Goal: Information Seeking & Learning: Learn about a topic

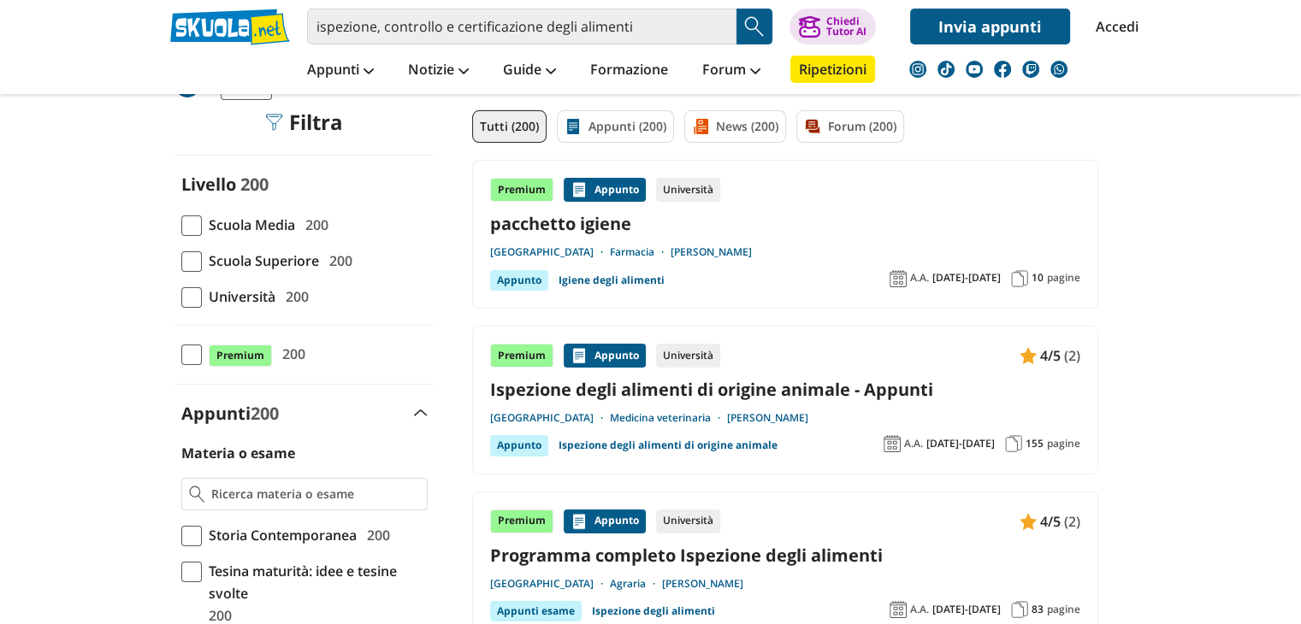
scroll to position [115, 0]
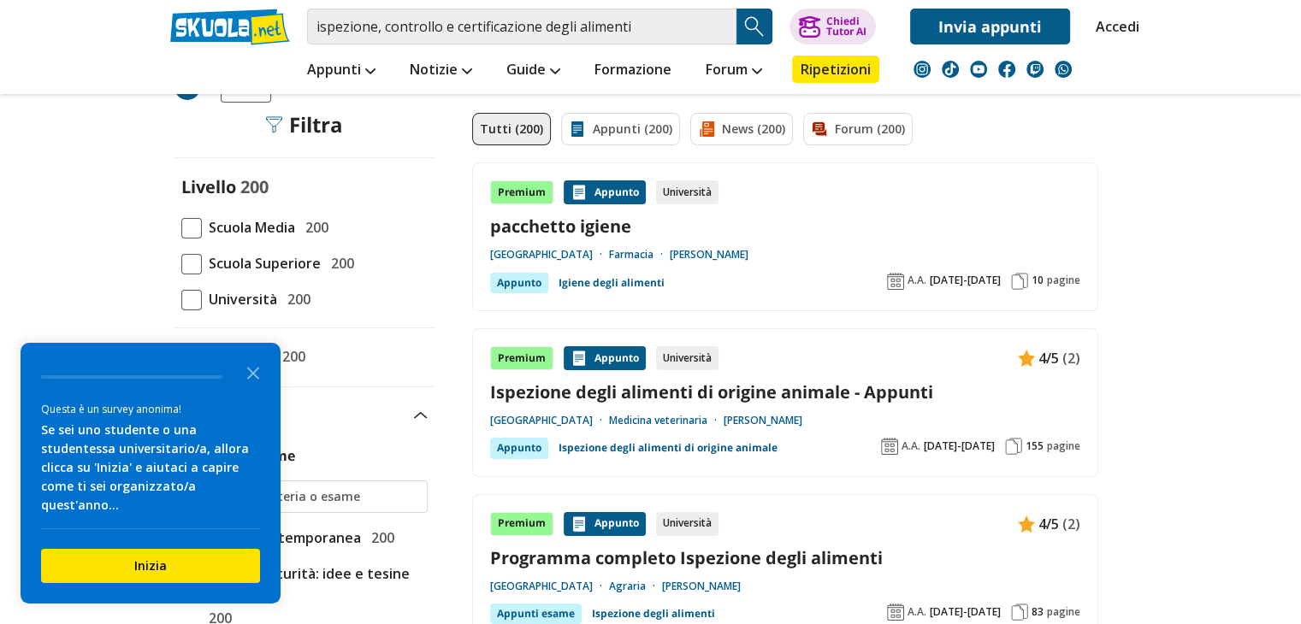
click at [192, 304] on span at bounding box center [191, 300] width 21 height 21
click at [181, 299] on input "Università 200" at bounding box center [181, 299] width 0 height 0
click at [251, 380] on polygon "Close the survey" at bounding box center [253, 373] width 13 height 13
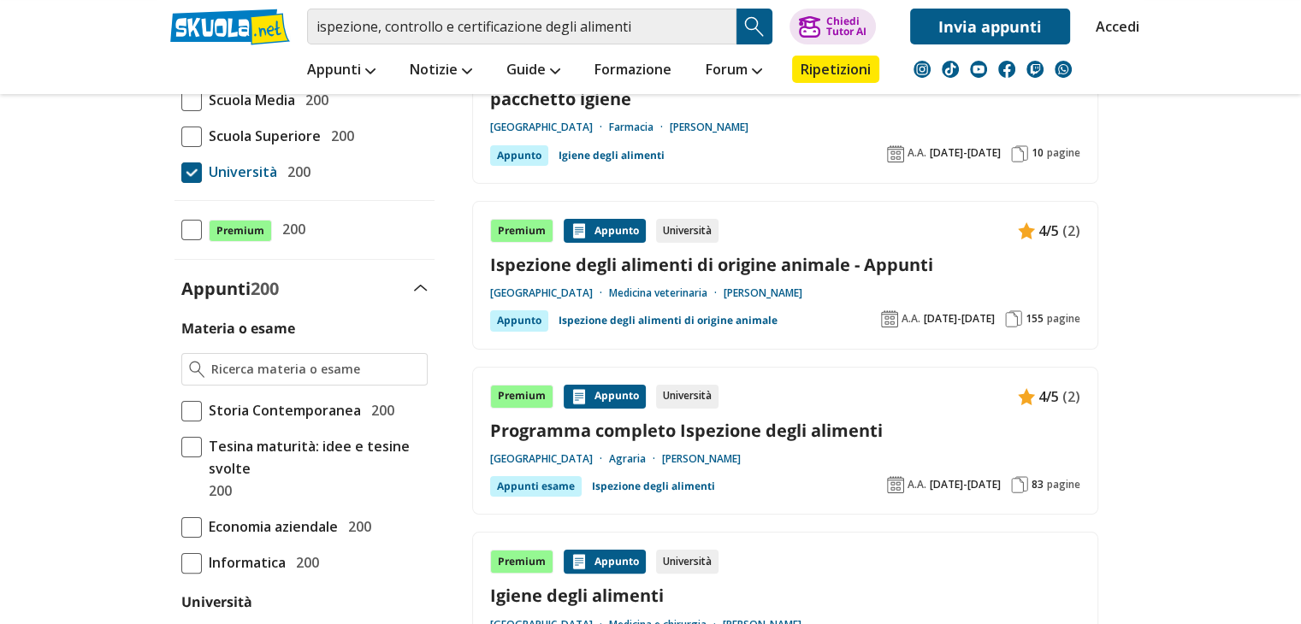
scroll to position [243, 0]
click at [192, 233] on span at bounding box center [191, 230] width 21 height 21
click at [181, 230] on input "Premium 200" at bounding box center [181, 230] width 0 height 0
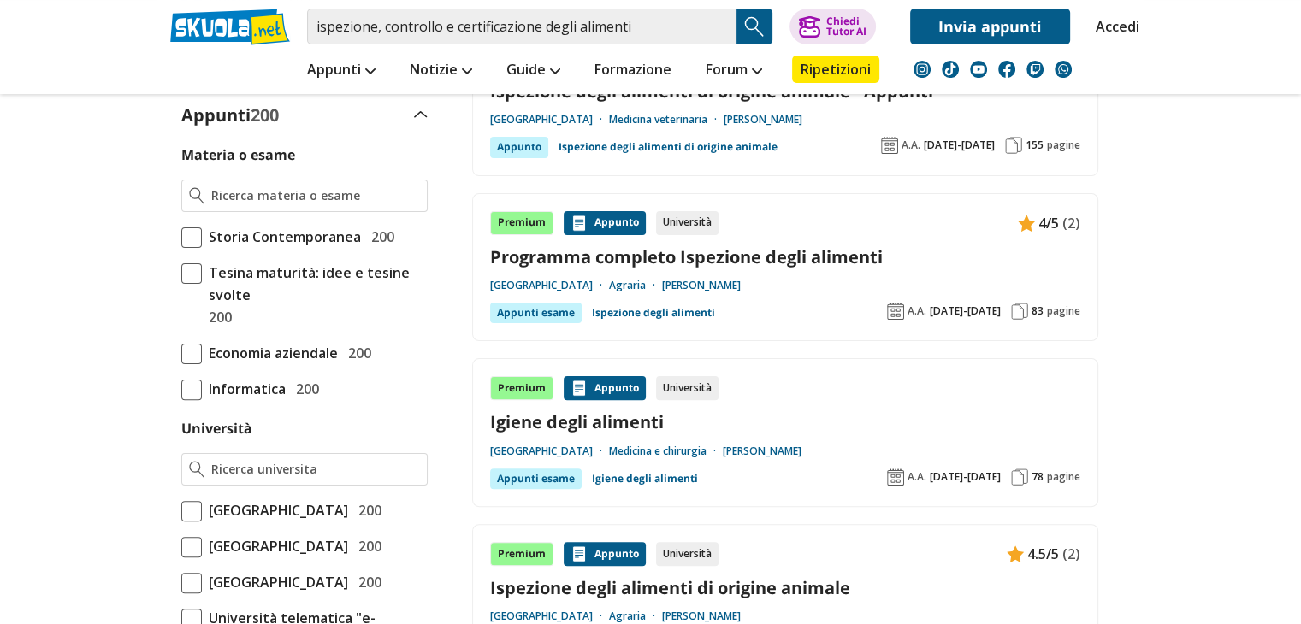
scroll to position [421, 0]
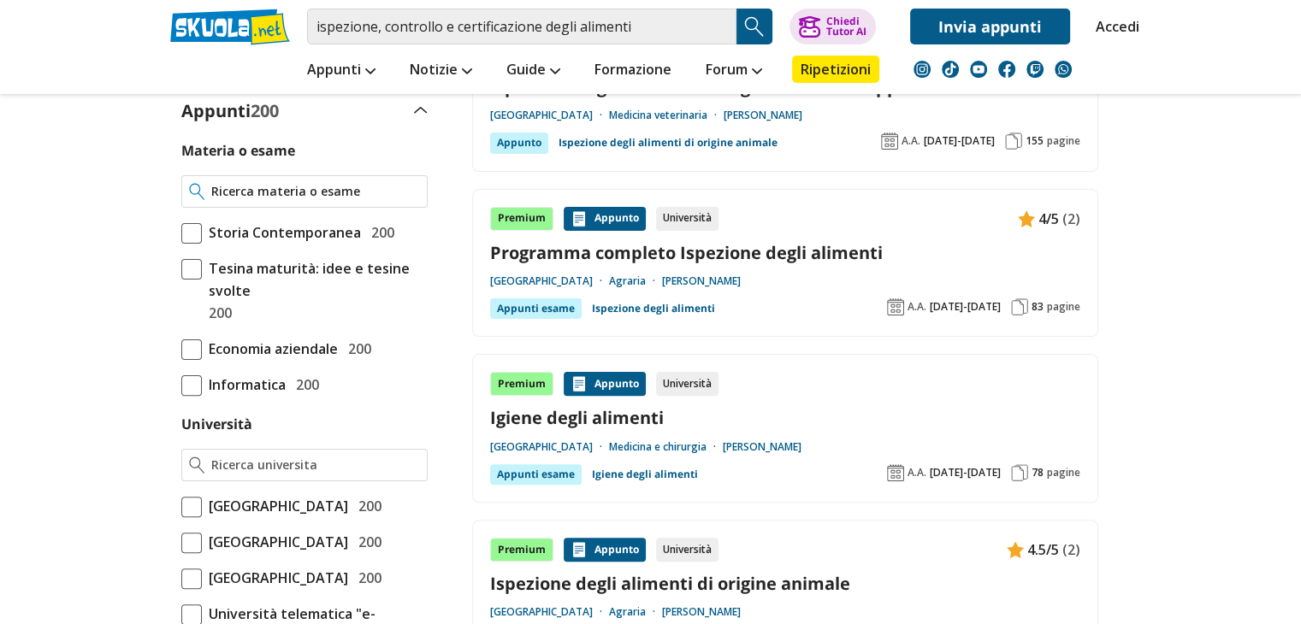
click at [320, 188] on input "Materia o esame" at bounding box center [315, 191] width 208 height 17
paste input "Ispezione, controllo e certificazione degli alimenti"
type input "Ispezione, controllo e certificazione degli alimenti"
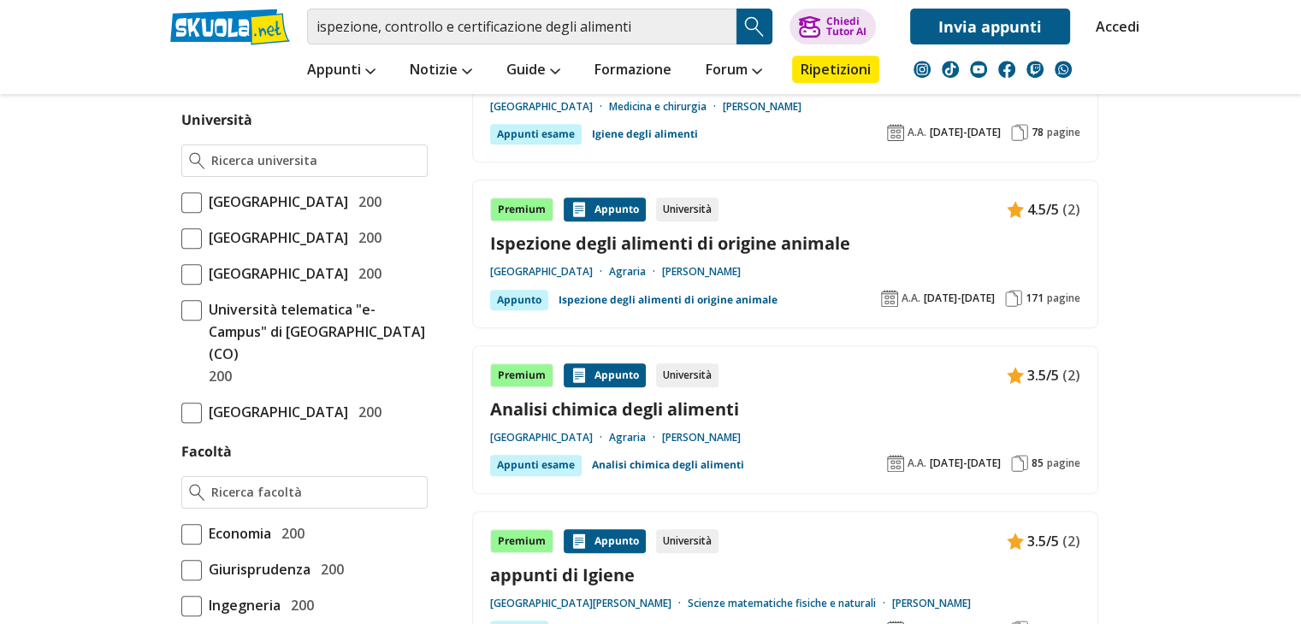
scroll to position [763, 0]
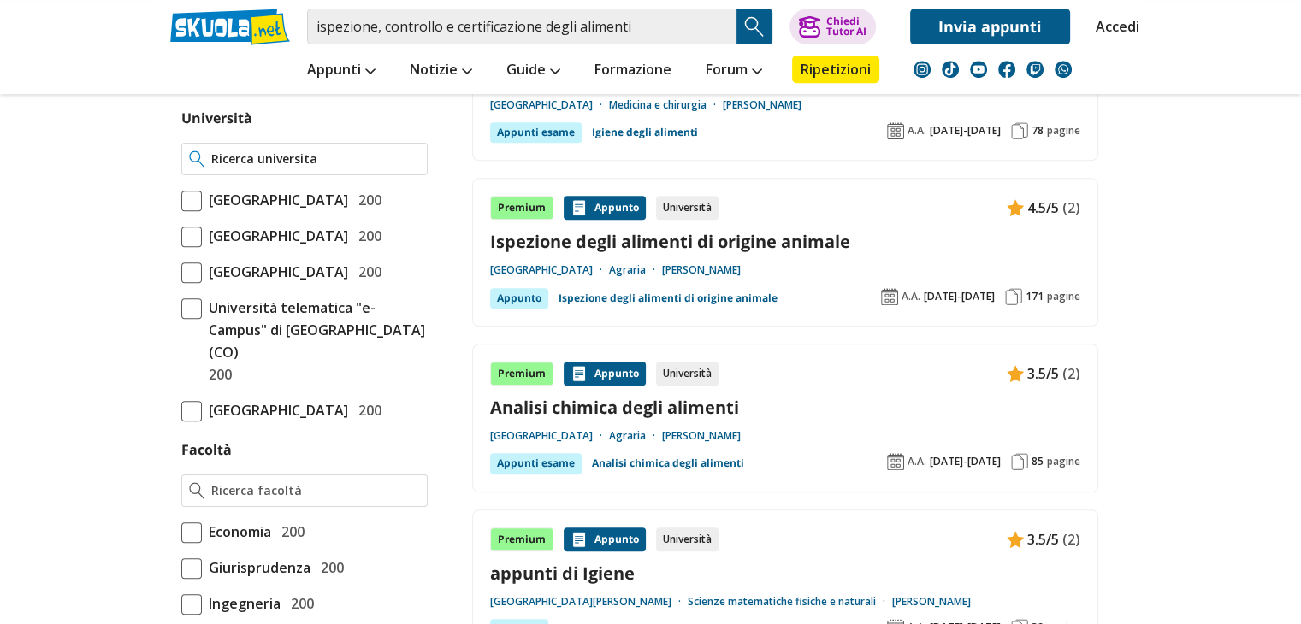
click at [329, 169] on div at bounding box center [304, 159] width 246 height 33
click at [325, 152] on input "Università" at bounding box center [315, 159] width 208 height 17
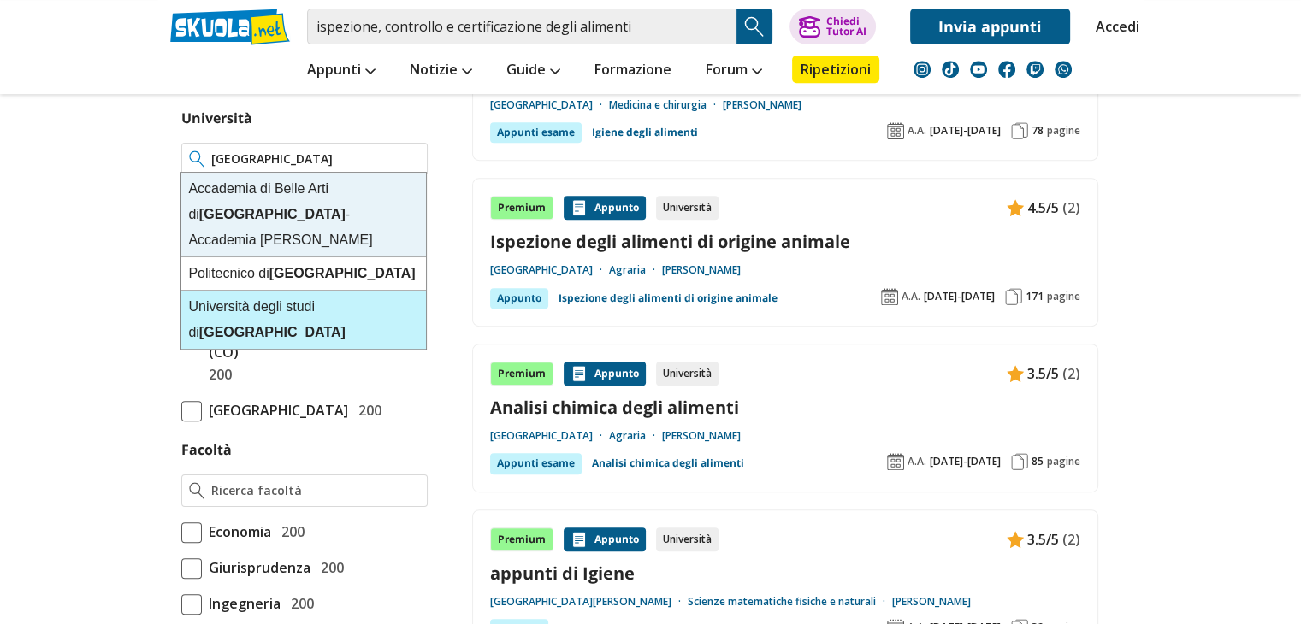
click at [346, 325] on strong "Torino" at bounding box center [272, 332] width 146 height 15
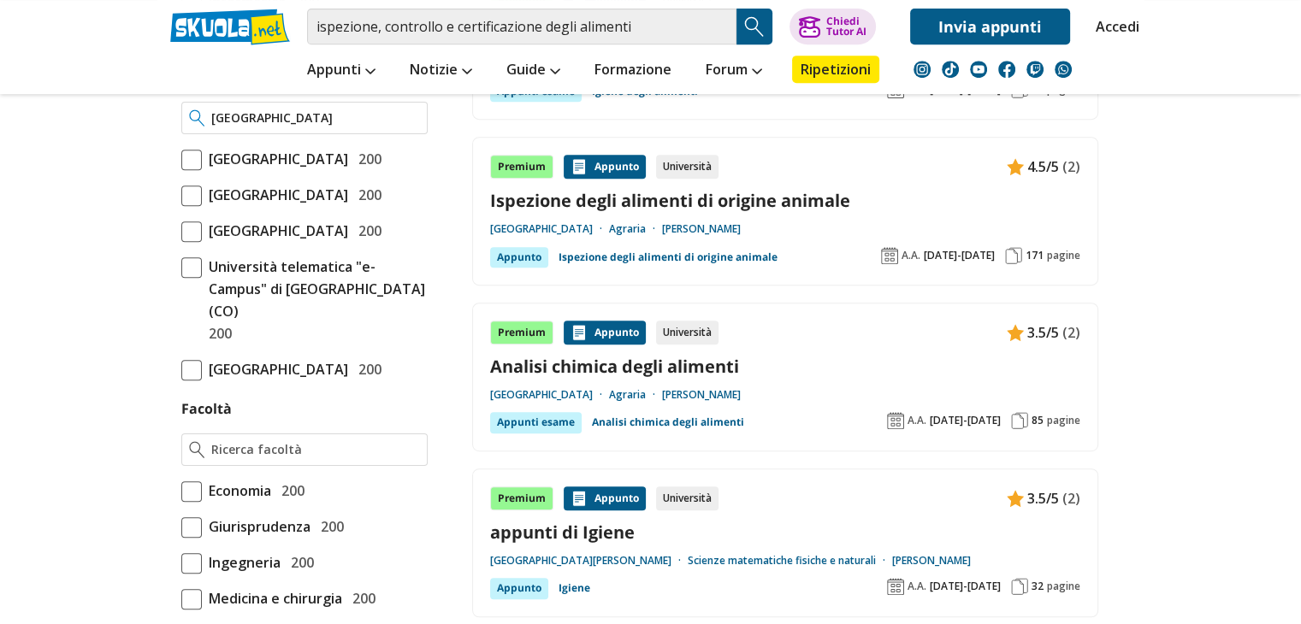
scroll to position [807, 0]
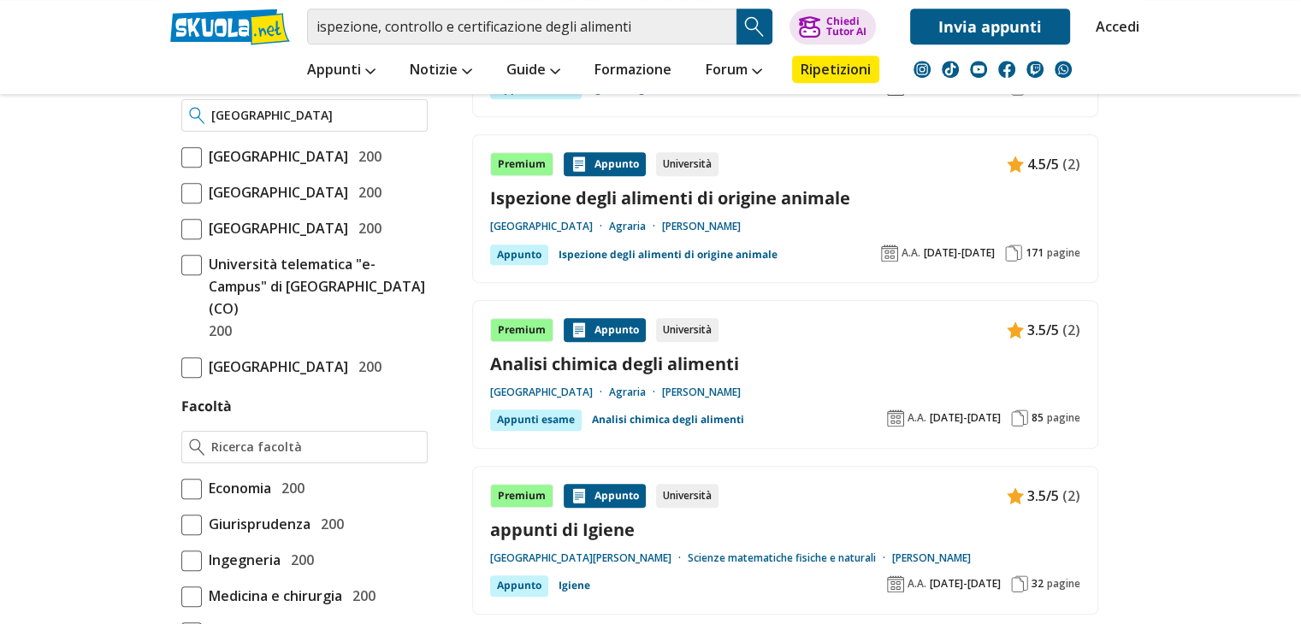
type input "Università degli studi di Torino"
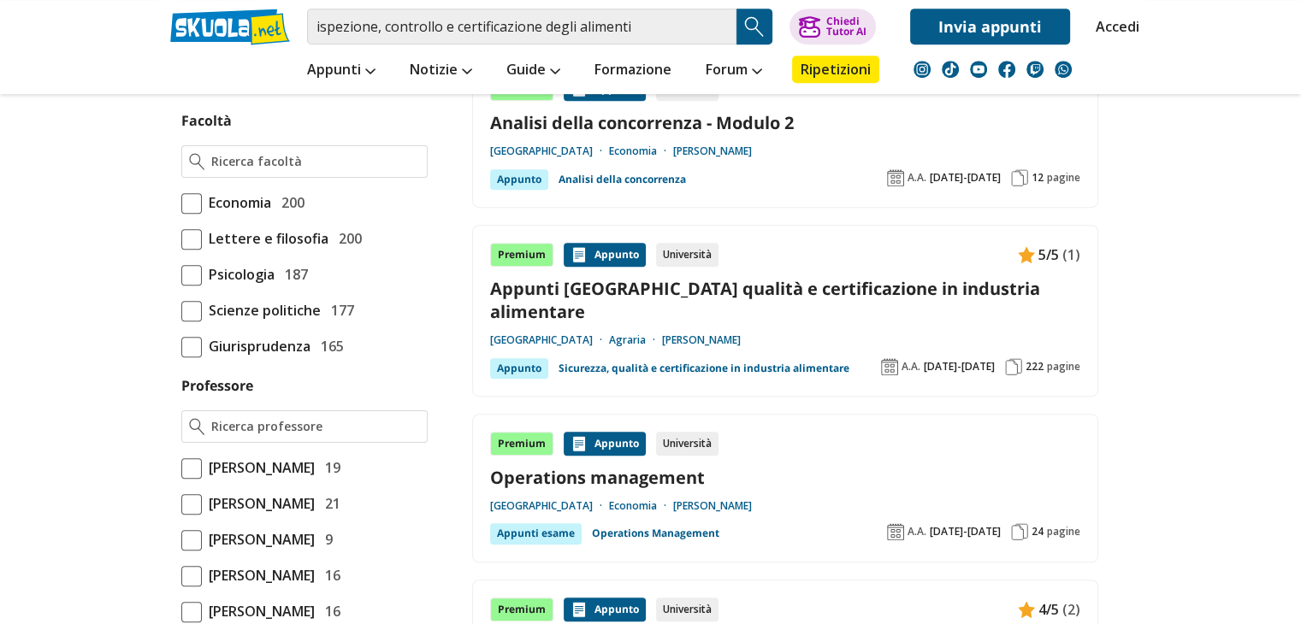
scroll to position [883, 0]
click at [354, 169] on input "Facoltà" at bounding box center [315, 160] width 208 height 17
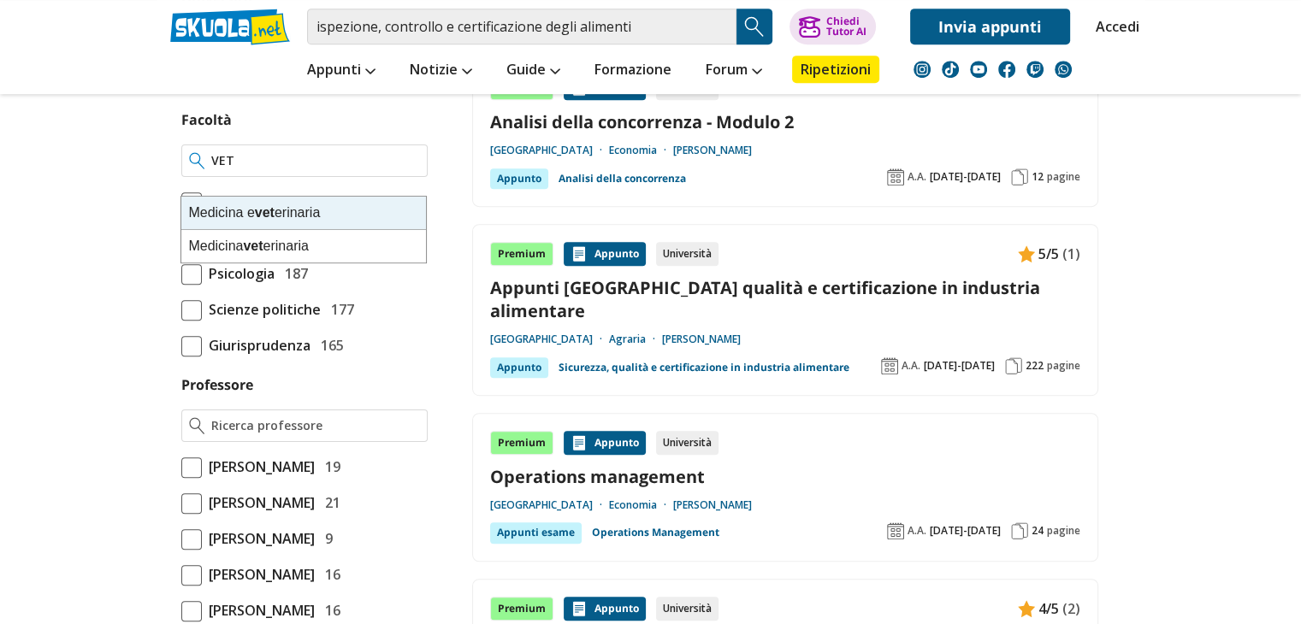
click at [322, 211] on div "Medicina e vet erinaria" at bounding box center [303, 213] width 245 height 33
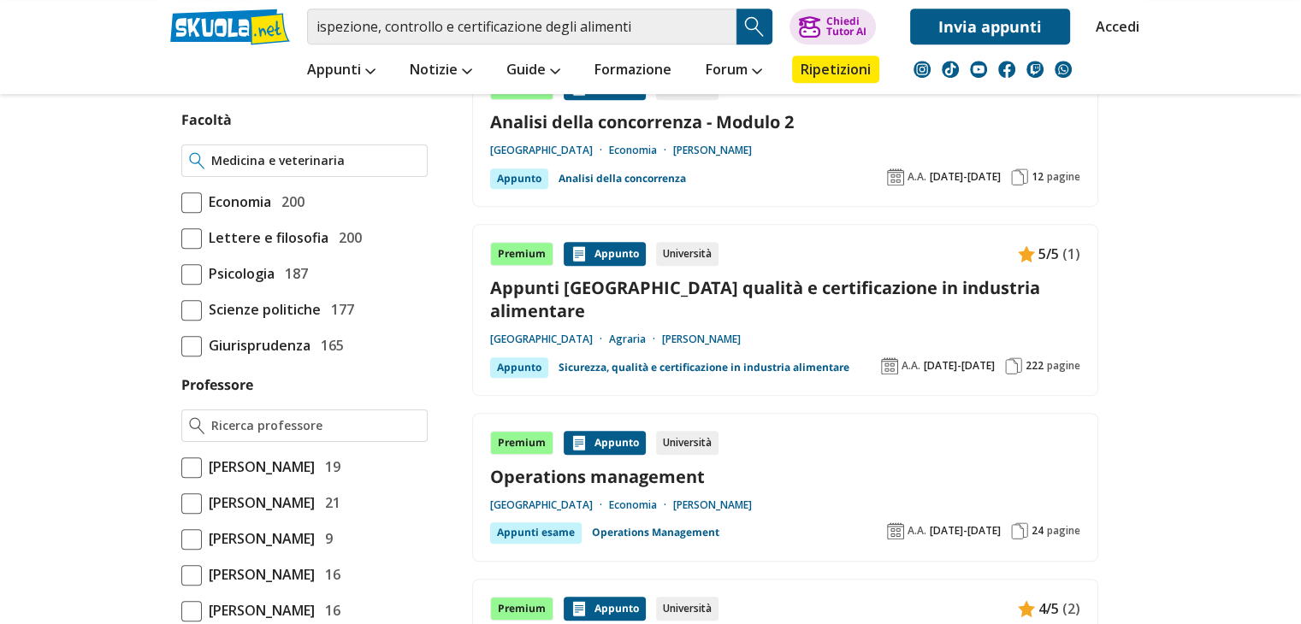
type input "Medicina e veterinaria"
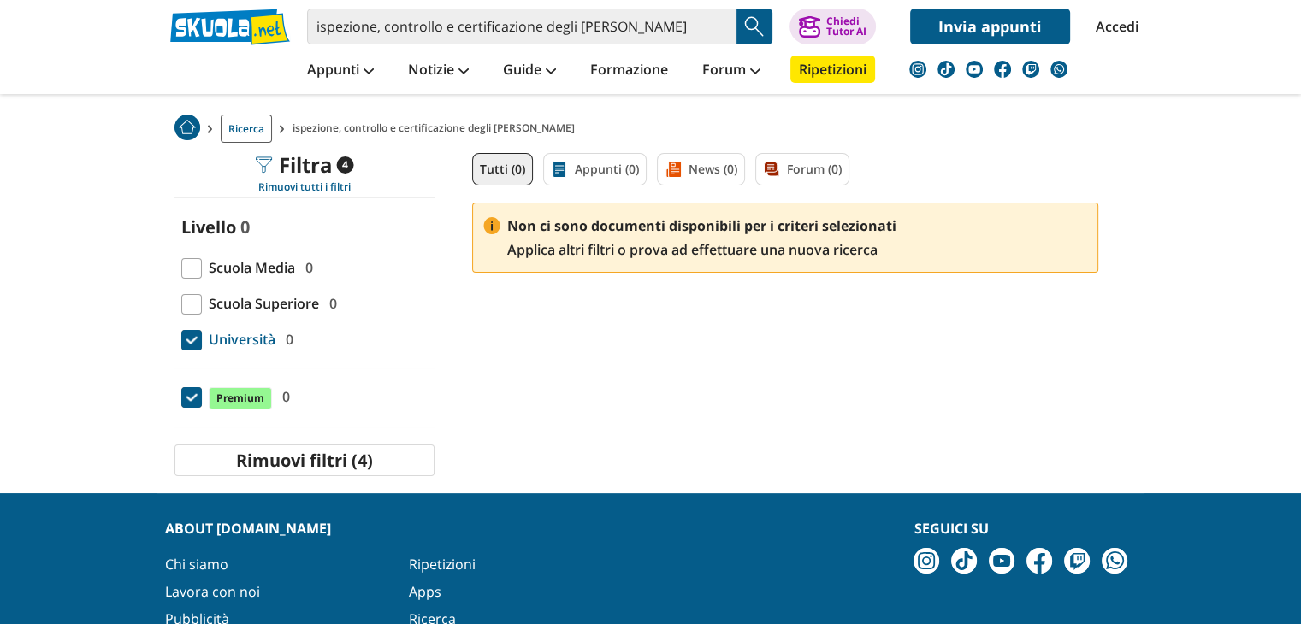
scroll to position [75, 0]
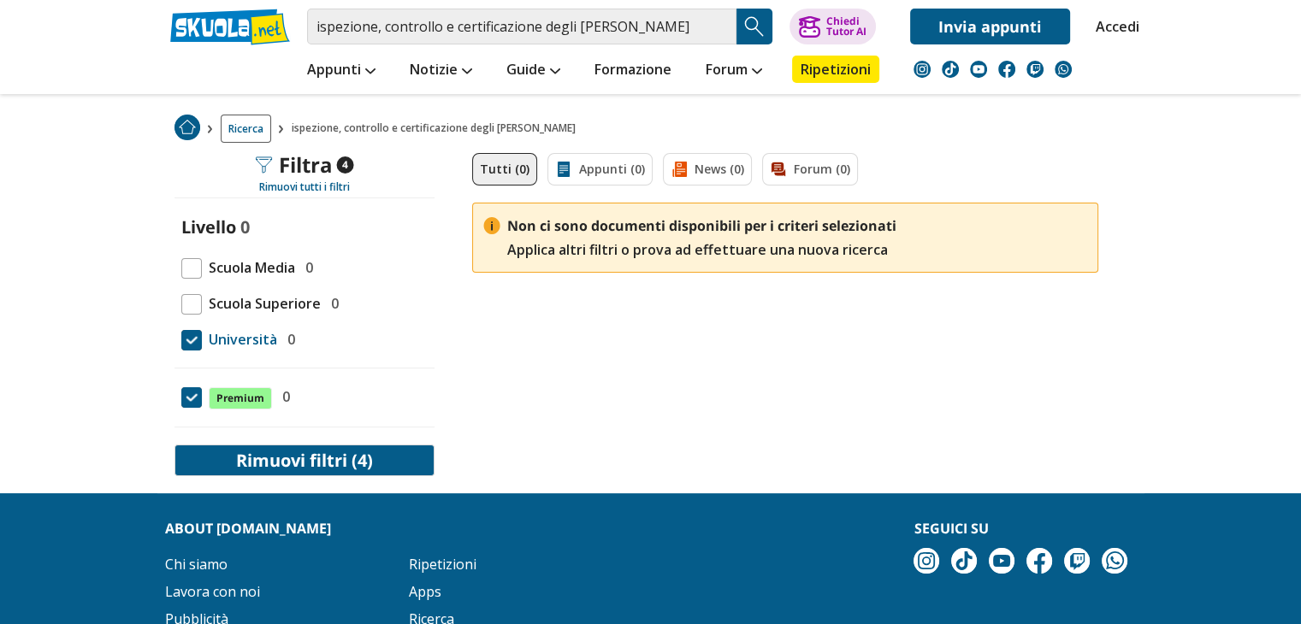
click at [361, 454] on button "Rimuovi filtri (4)" at bounding box center [304, 461] width 260 height 32
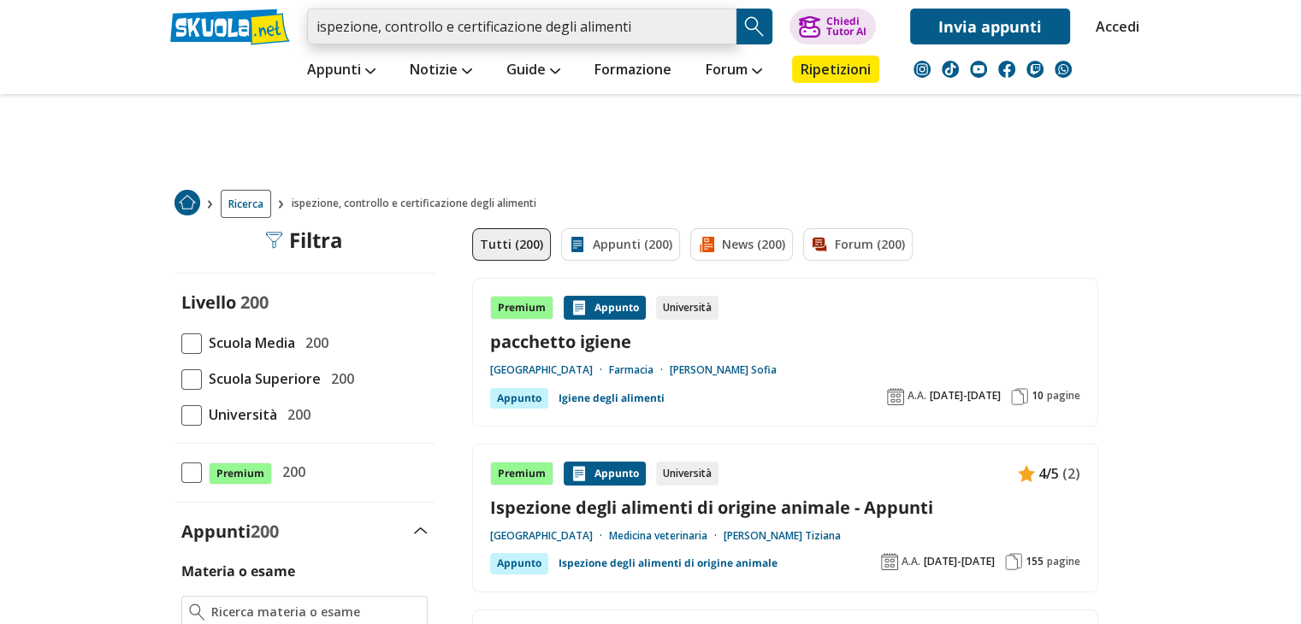
click at [509, 38] on input "ispezione, controllo e certificazione degli alimenti" at bounding box center [521, 27] width 429 height 36
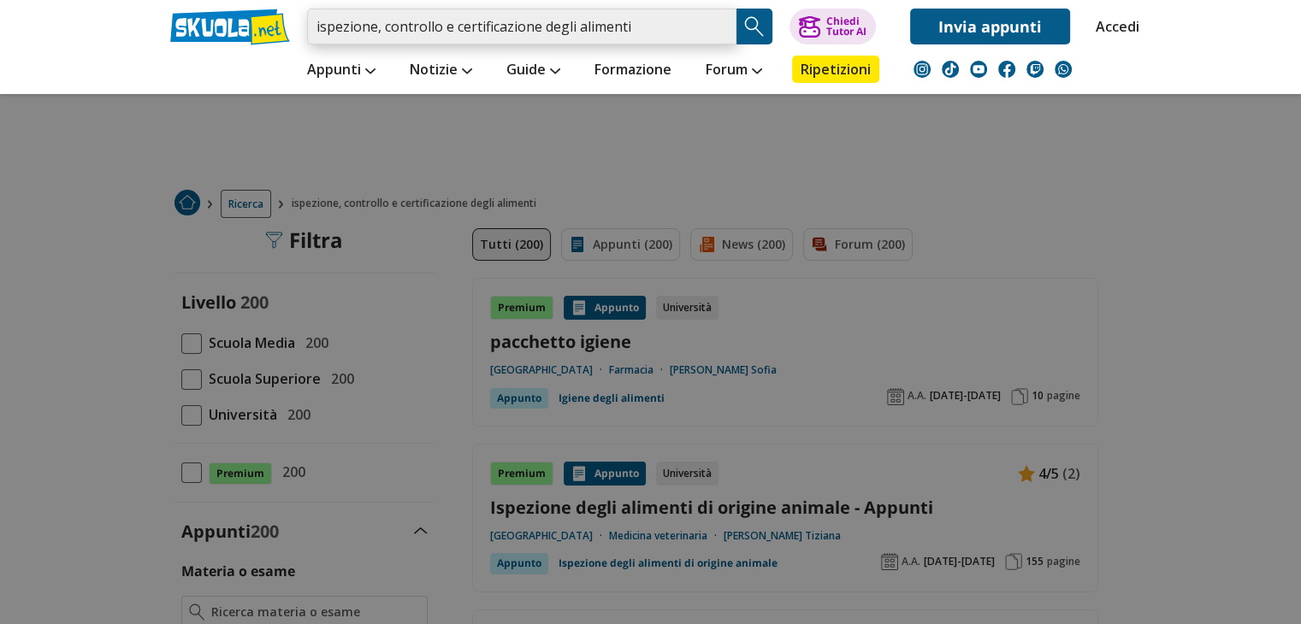
click at [638, 27] on input "ispezione, controllo e certificazione degli alimenti" at bounding box center [521, 27] width 429 height 36
click at [606, 293] on div at bounding box center [650, 312] width 1301 height 624
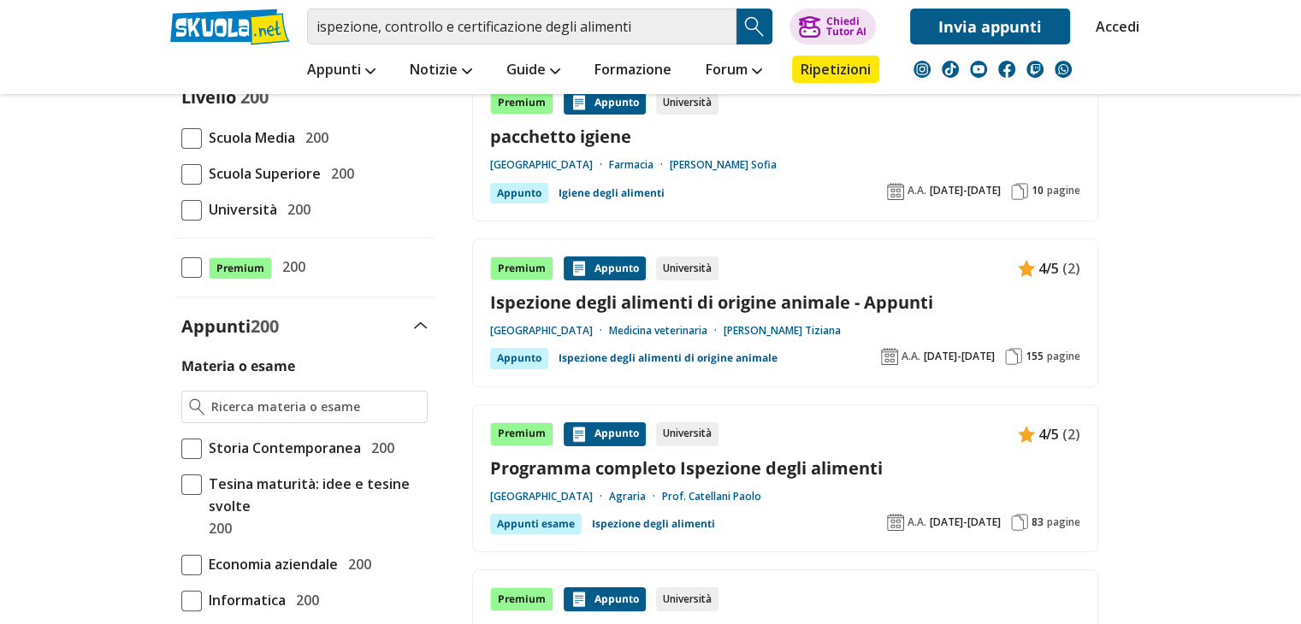
scroll to position [210, 0]
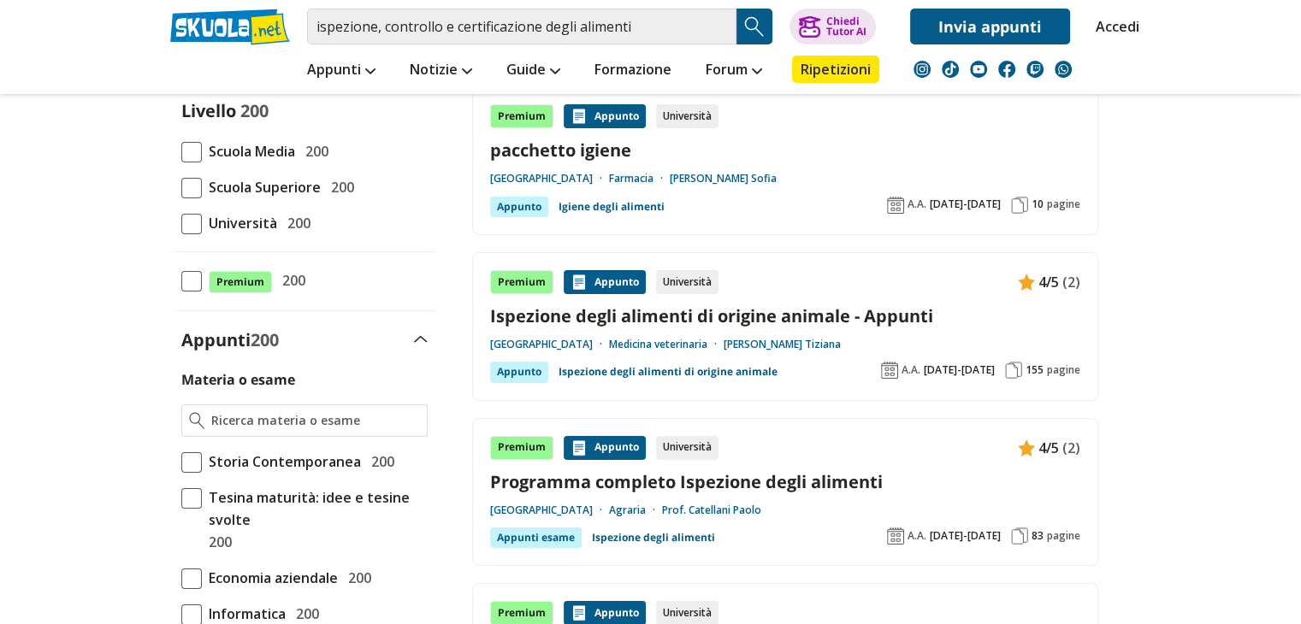
scroll to position [197, 0]
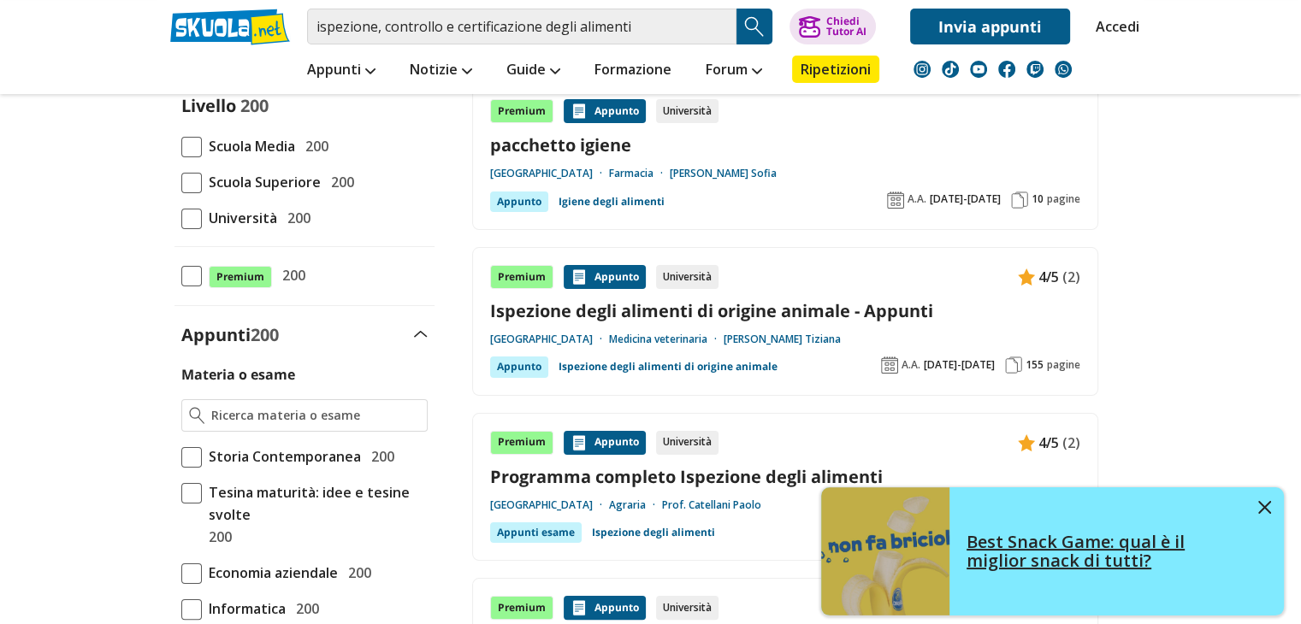
click at [1262, 507] on img at bounding box center [1264, 507] width 13 height 13
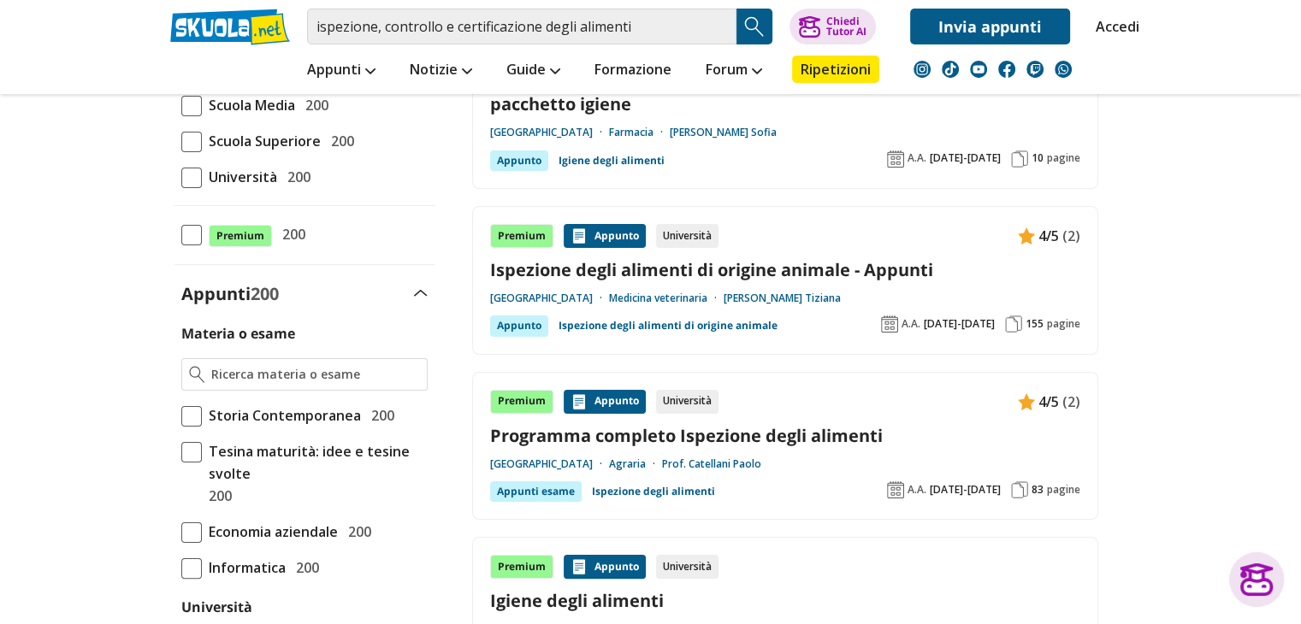
scroll to position [224, 0]
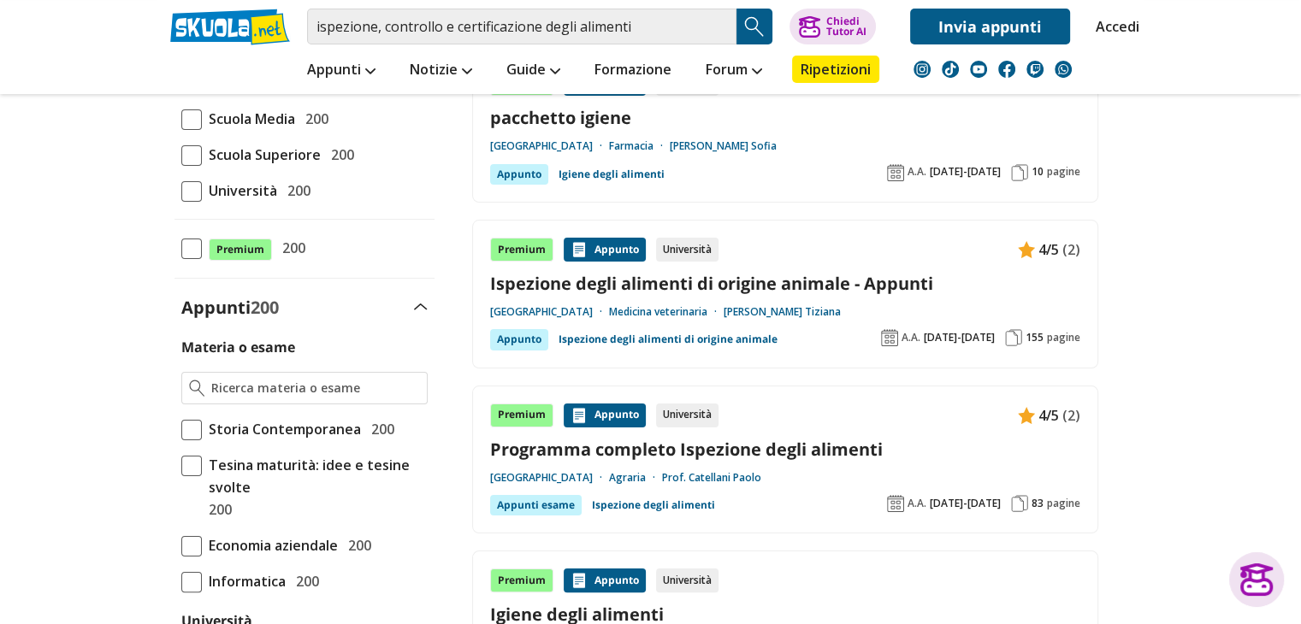
click at [862, 287] on link "Ispezione degli alimenti di origine animale - Appunti" at bounding box center [785, 283] width 590 height 23
